Goal: Information Seeking & Learning: Compare options

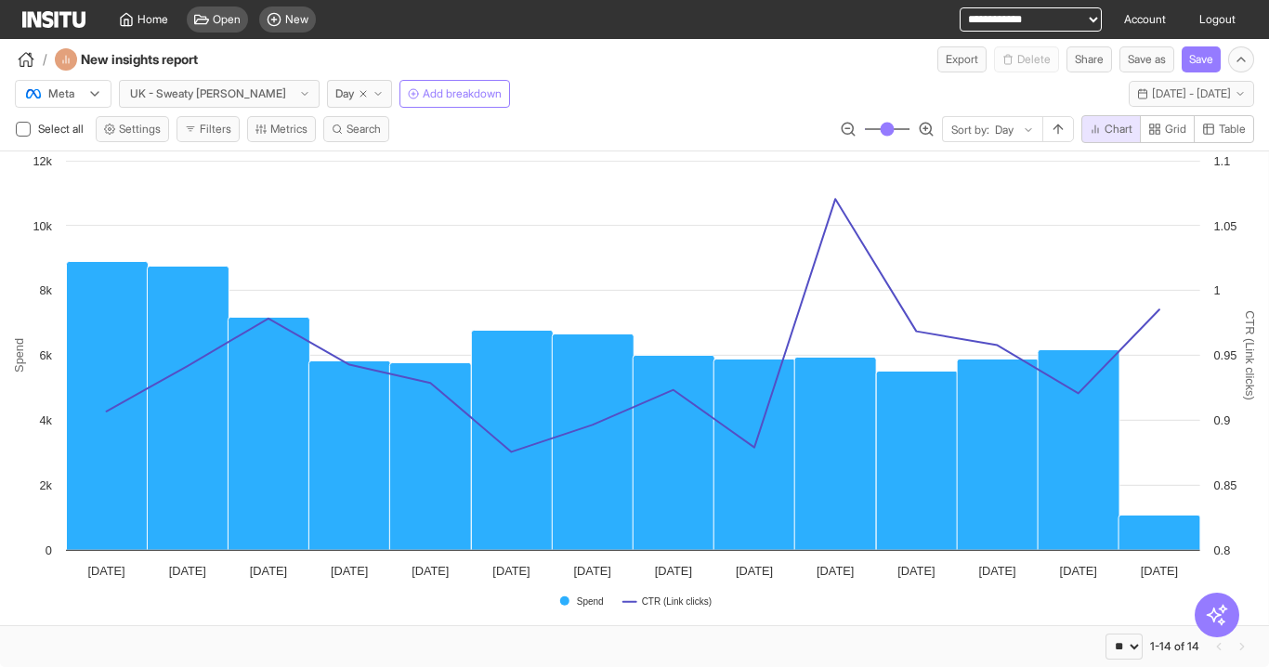
select select "**"
click at [307, 13] on span "New" at bounding box center [296, 19] width 23 height 15
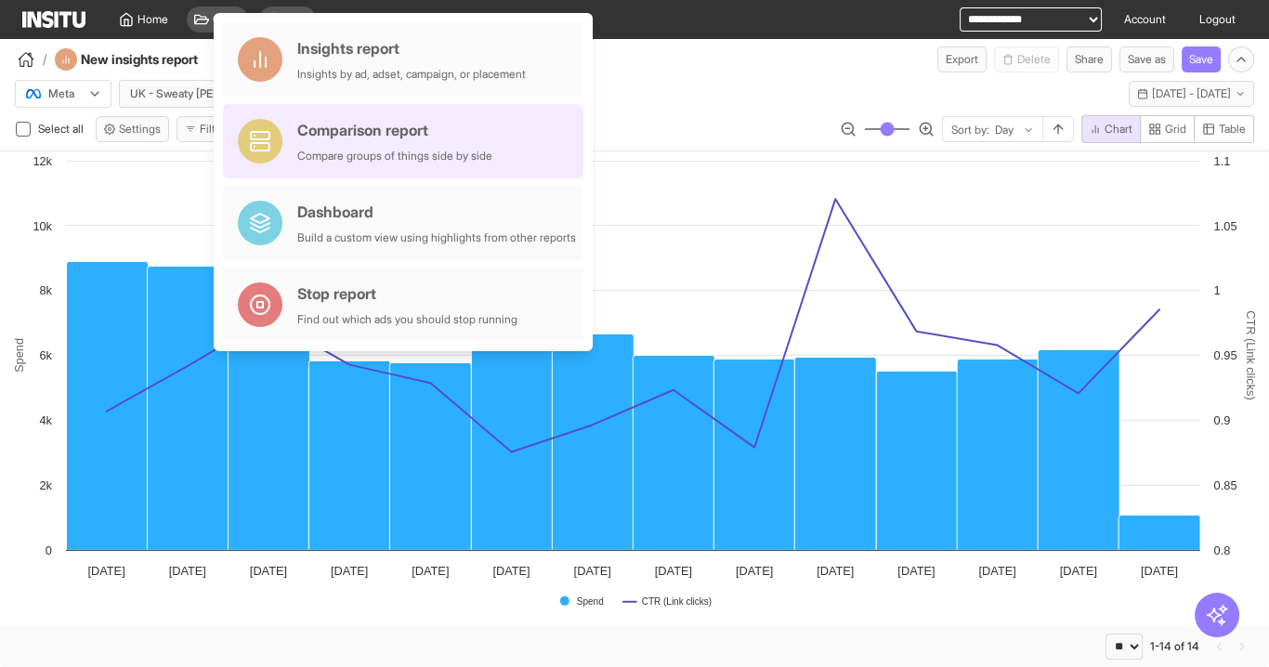
click at [384, 145] on div "Comparison report Compare groups of things side by side" at bounding box center [394, 141] width 195 height 45
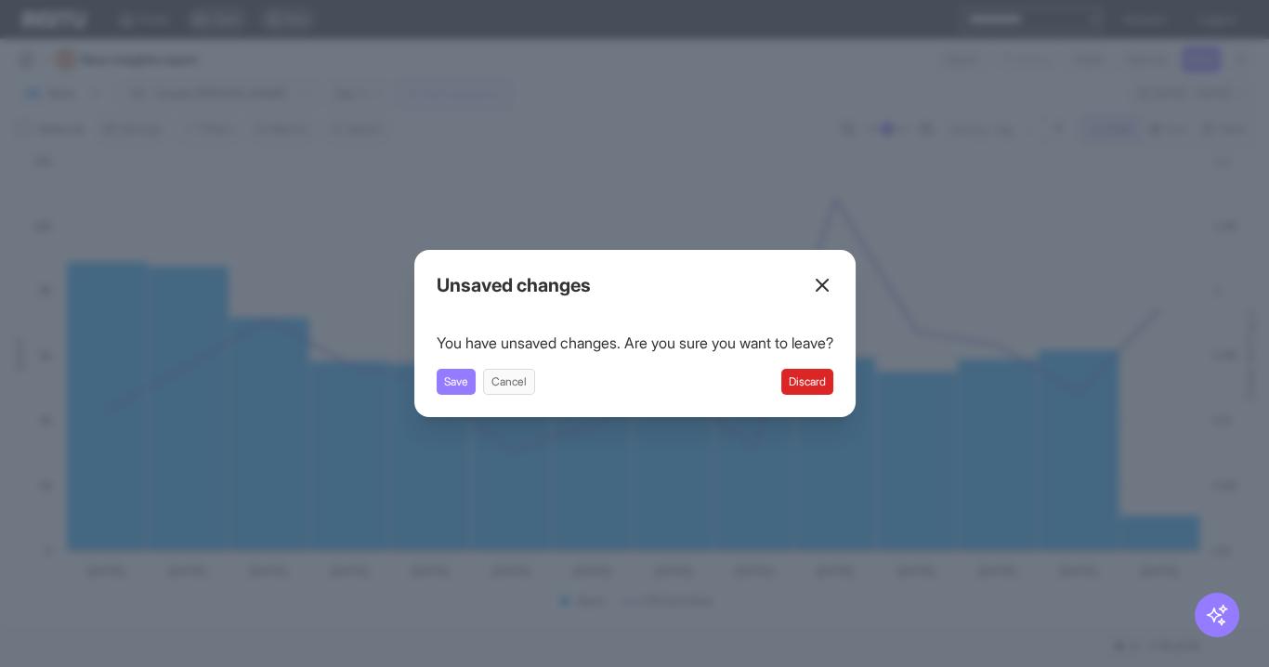
click at [825, 381] on button "Discard" at bounding box center [807, 382] width 52 height 26
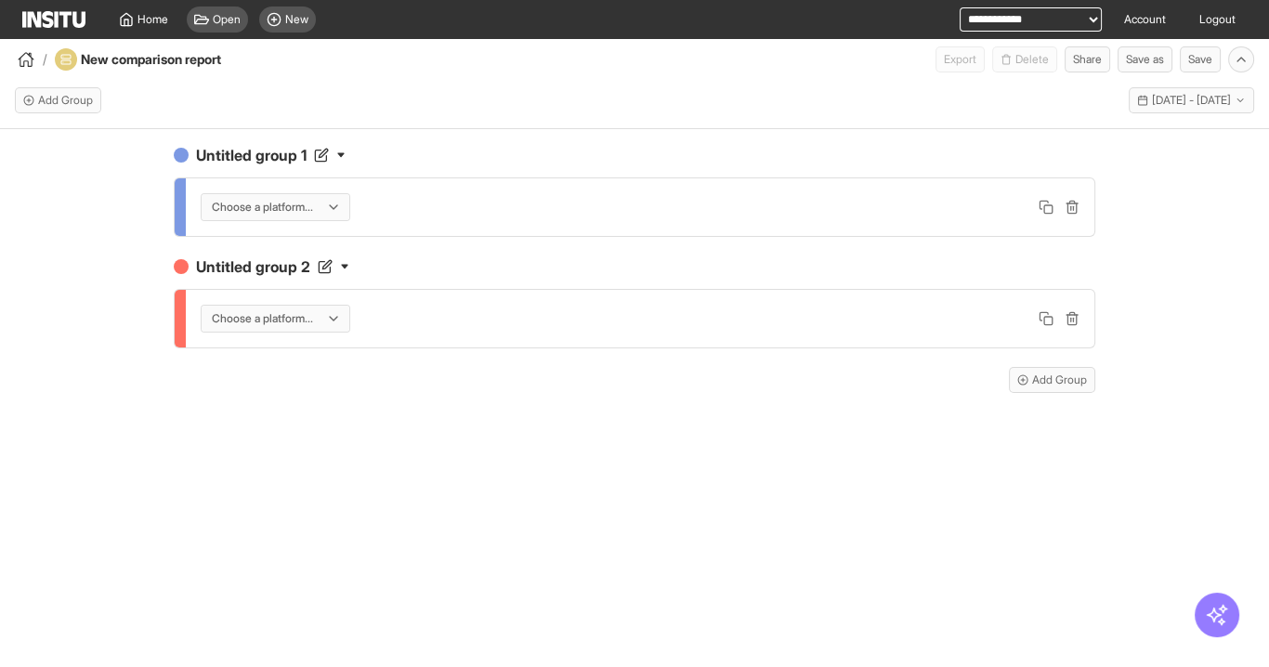
click at [330, 207] on div "Choose a platform..." at bounding box center [276, 207] width 148 height 26
click at [295, 244] on span "Meta" at bounding box center [277, 246] width 131 height 17
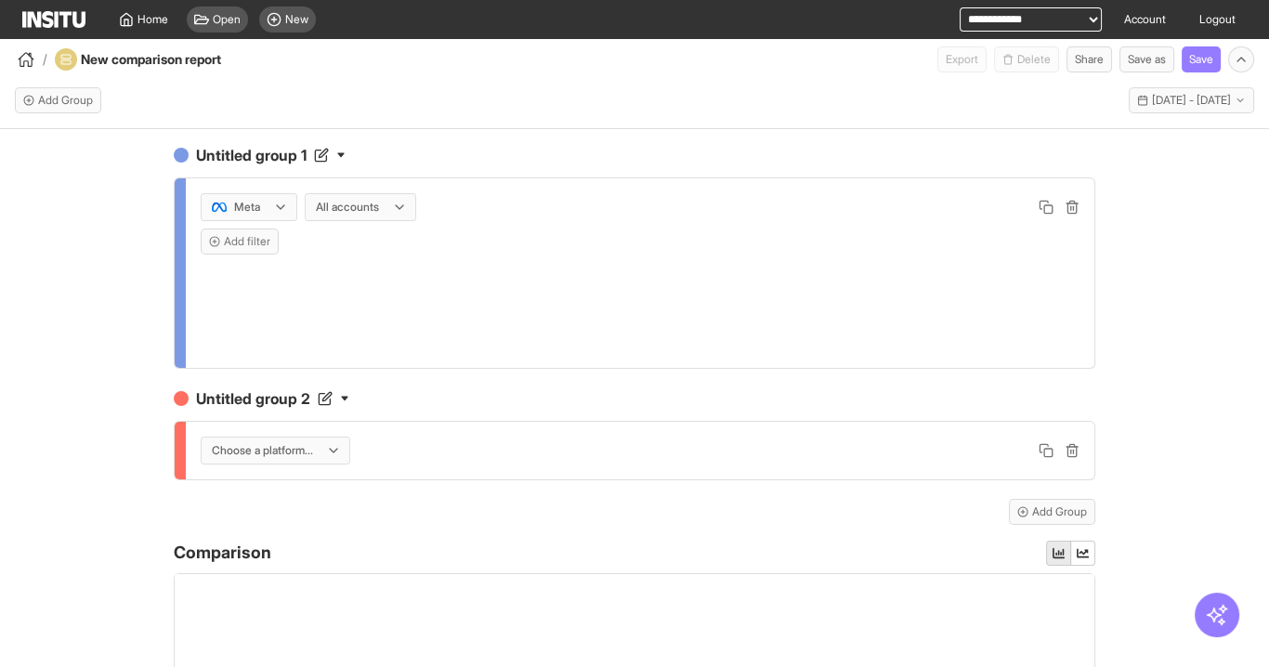
click at [386, 204] on div "All accounts" at bounding box center [361, 207] width 110 height 26
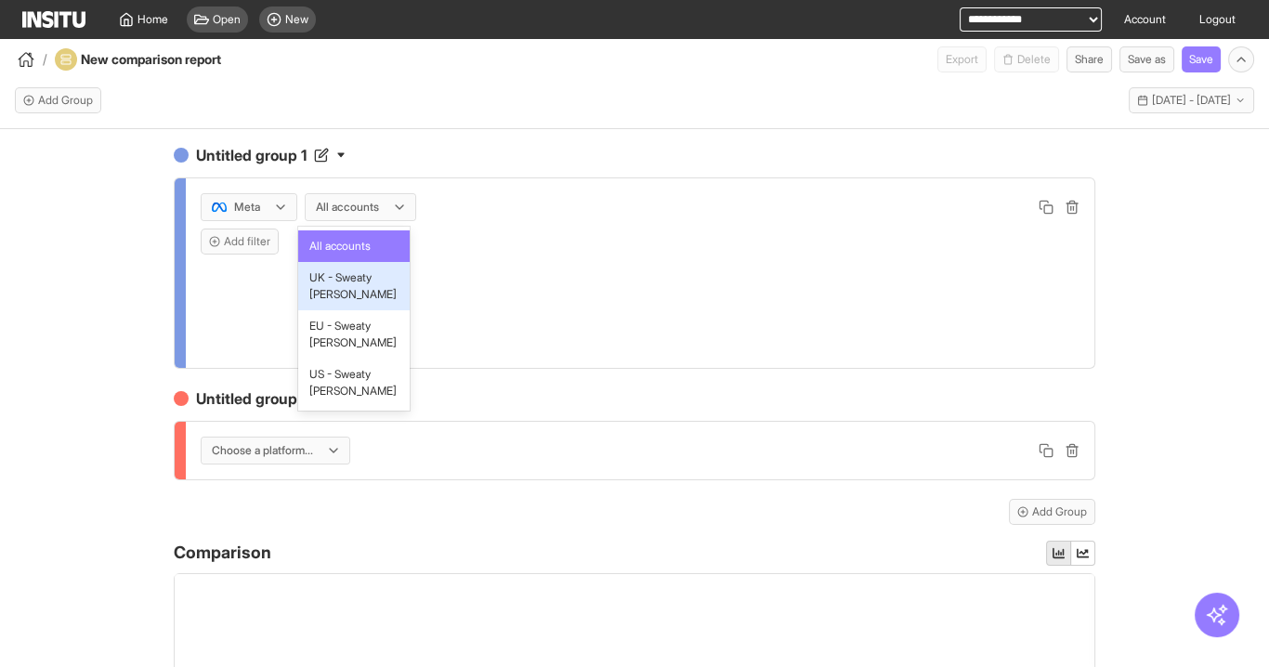
drag, startPoint x: 318, startPoint y: 291, endPoint x: 405, endPoint y: 228, distance: 107.8
click at [320, 291] on span "UK - Sweaty [PERSON_NAME]" at bounding box center [353, 285] width 89 height 33
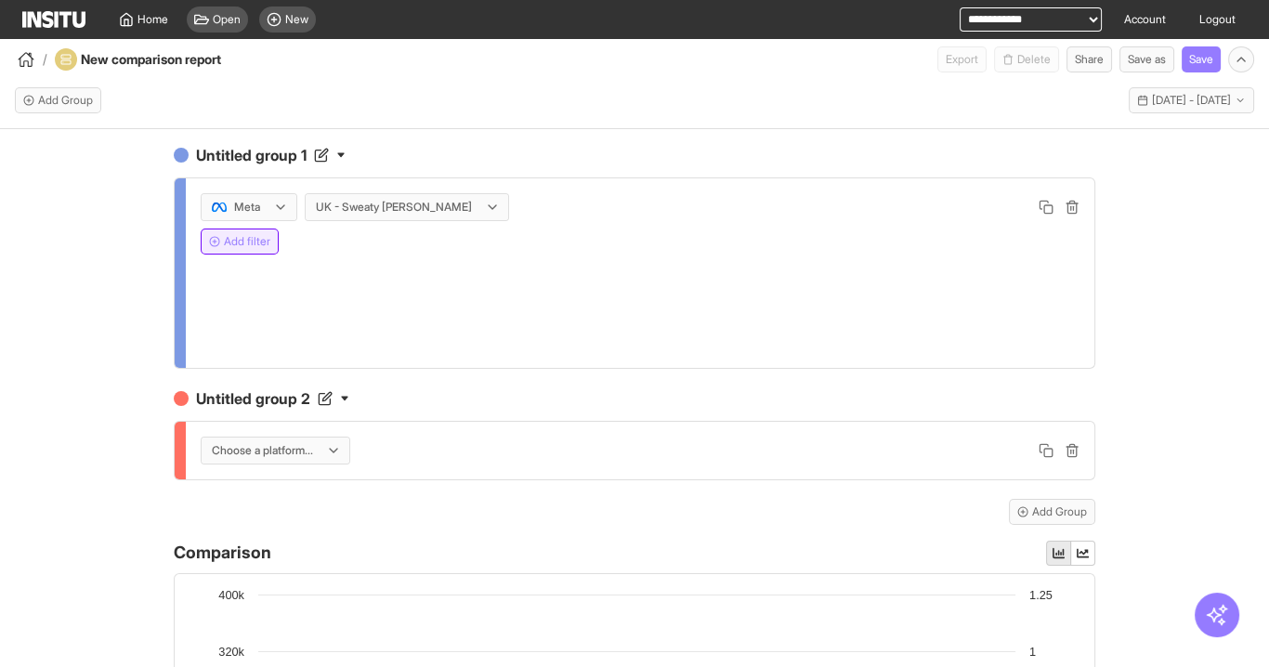
click at [256, 243] on button "Add filter" at bounding box center [240, 242] width 78 height 26
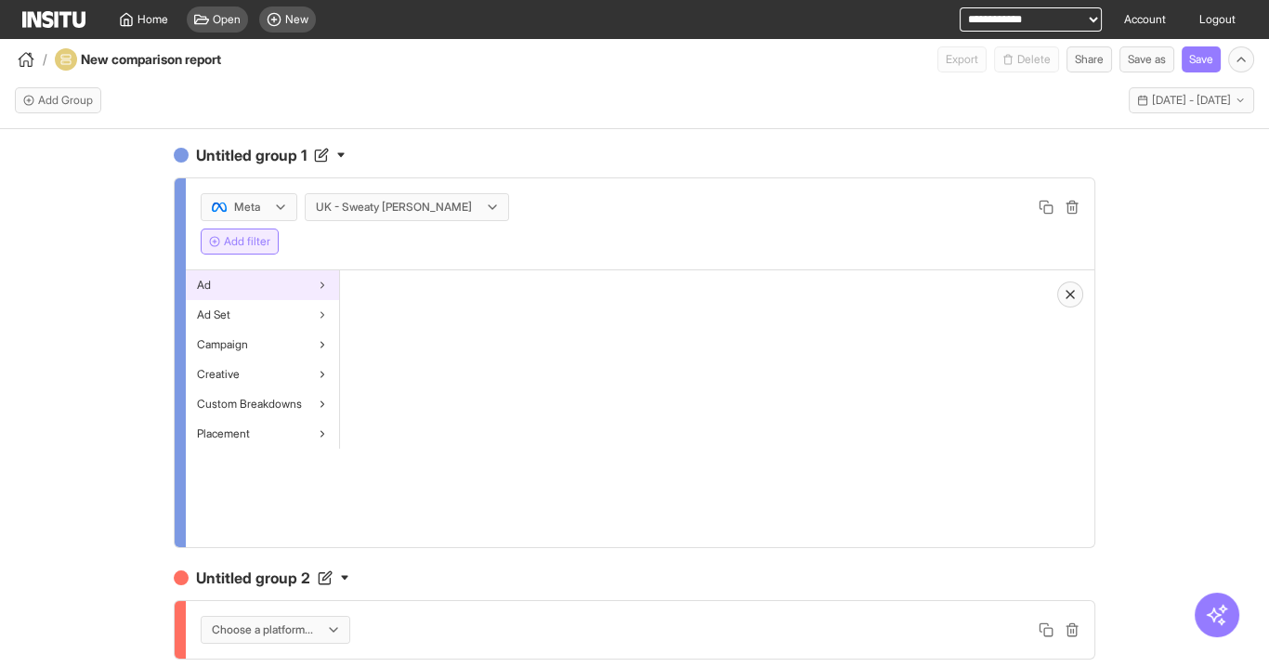
click at [269, 279] on div "Ad" at bounding box center [262, 285] width 153 height 30
